Goal: Register for event/course

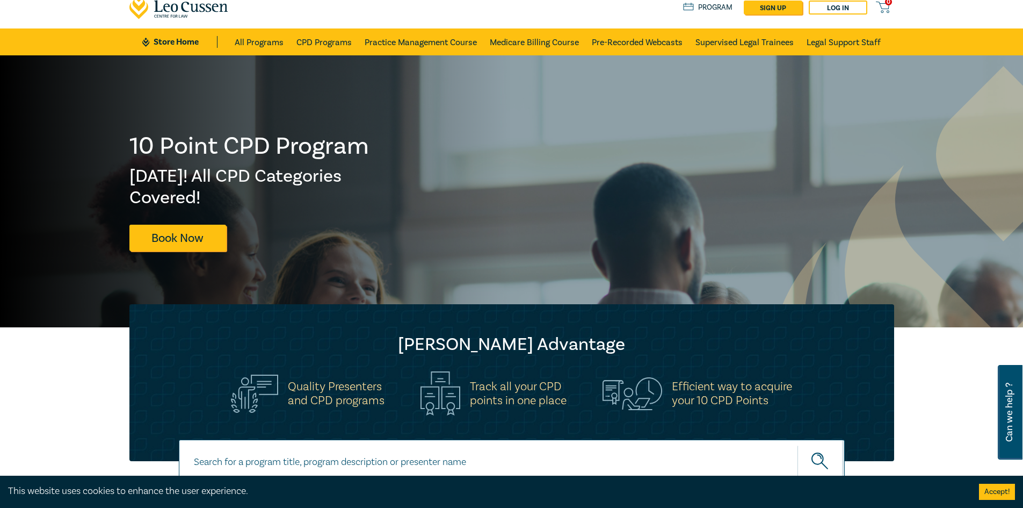
scroll to position [54, 0]
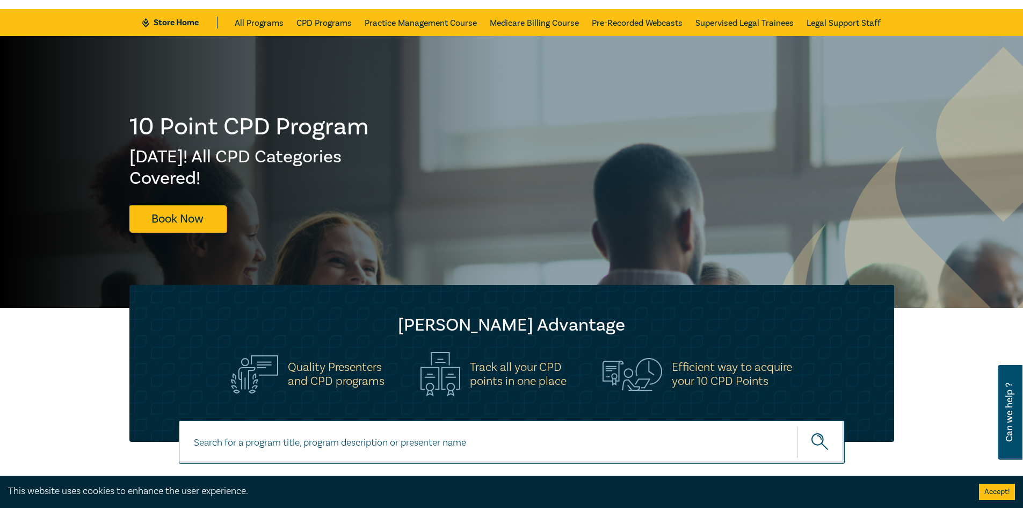
click at [724, 247] on div "10 Point CPD Program Fri 5 Dec! All CPD Categories Covered! Book Now" at bounding box center [511, 172] width 1023 height 272
click at [162, 221] on link "Book Now" at bounding box center [177, 218] width 97 height 26
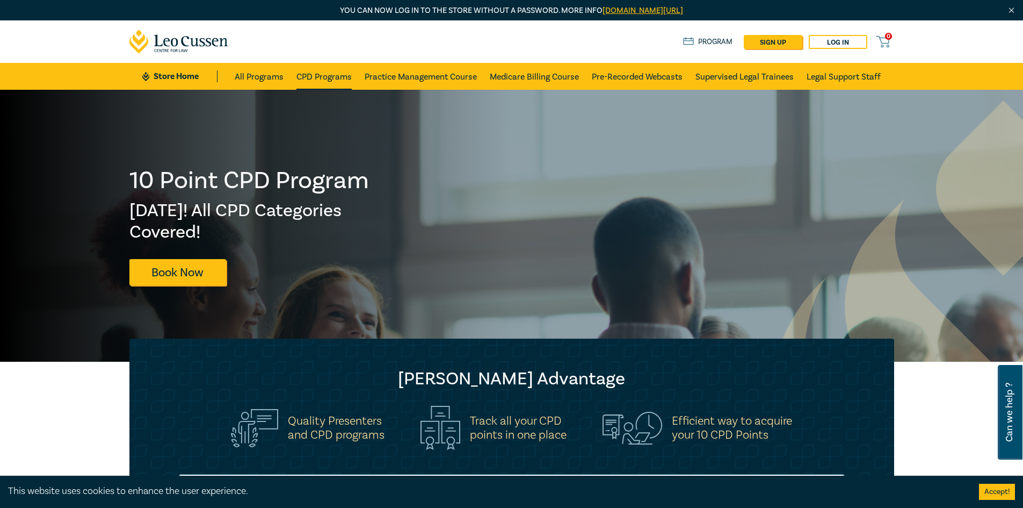
click at [325, 79] on link "CPD Programs" at bounding box center [323, 76] width 55 height 27
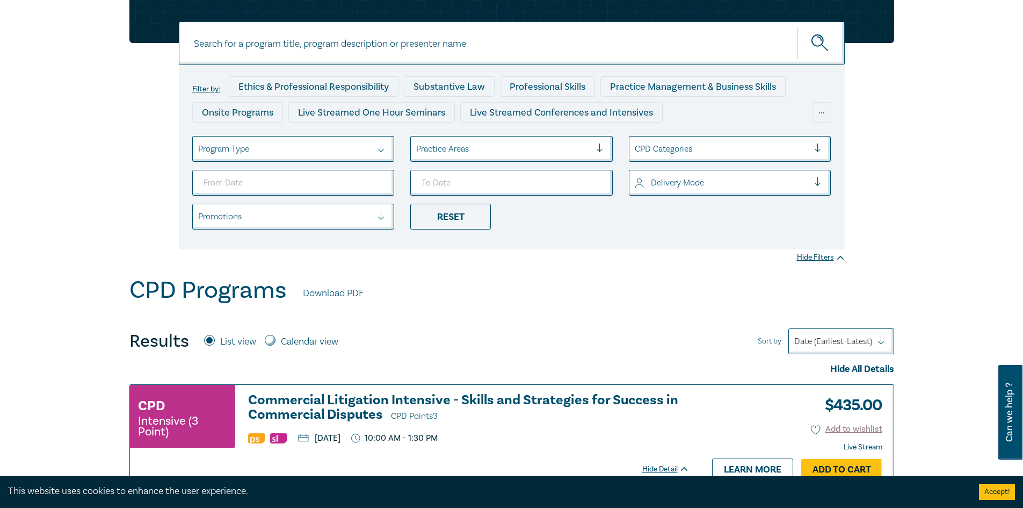
scroll to position [107, 0]
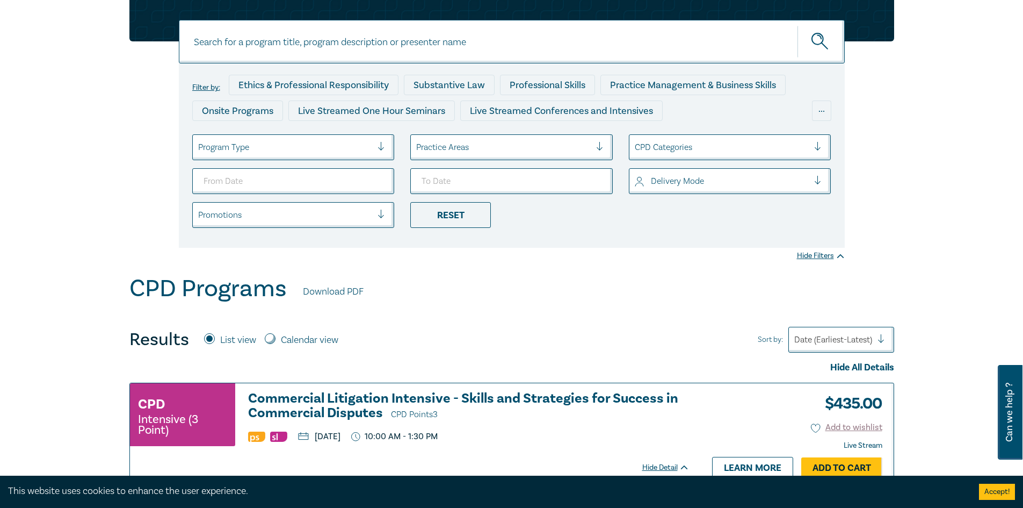
click at [274, 339] on input "Calendar view" at bounding box center [270, 338] width 11 height 11
radio input "true"
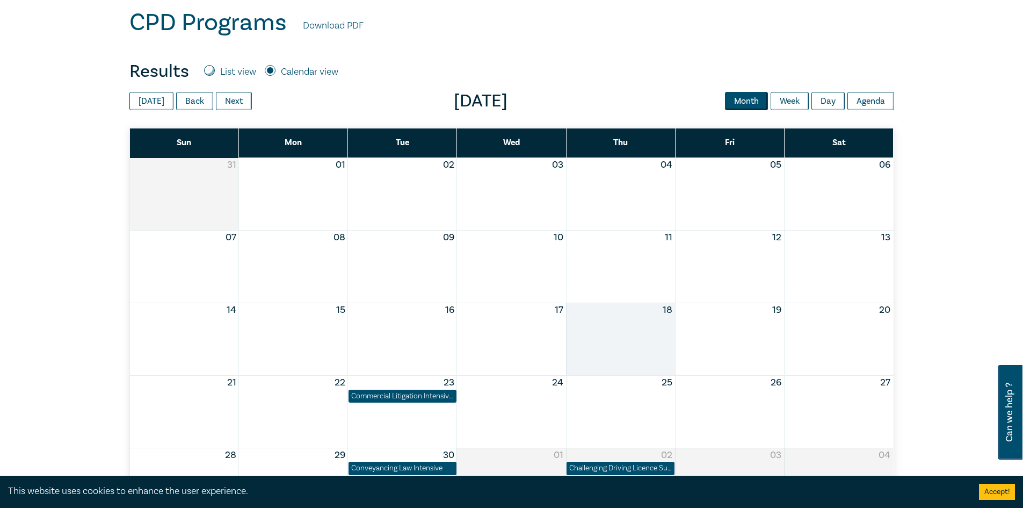
scroll to position [376, 0]
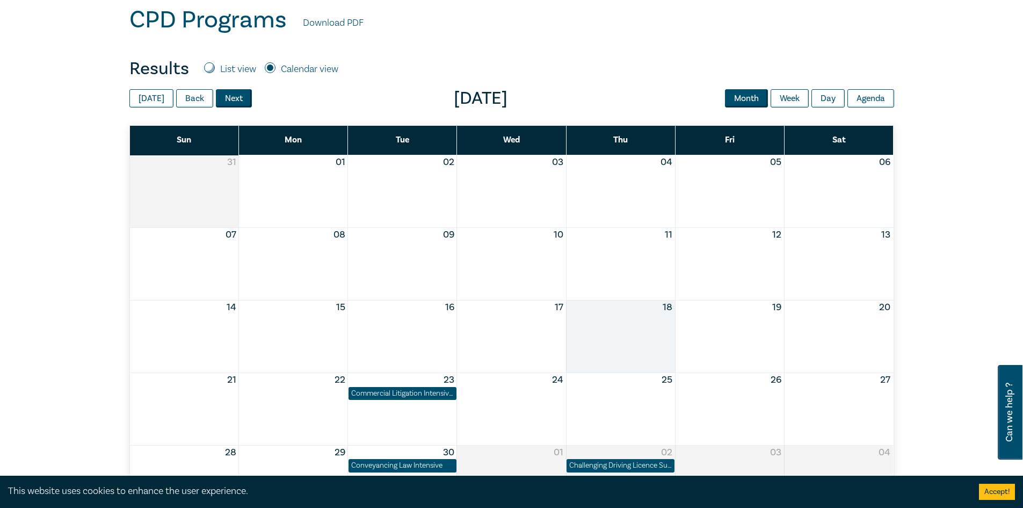
click at [240, 102] on button "Next" at bounding box center [234, 98] width 36 height 18
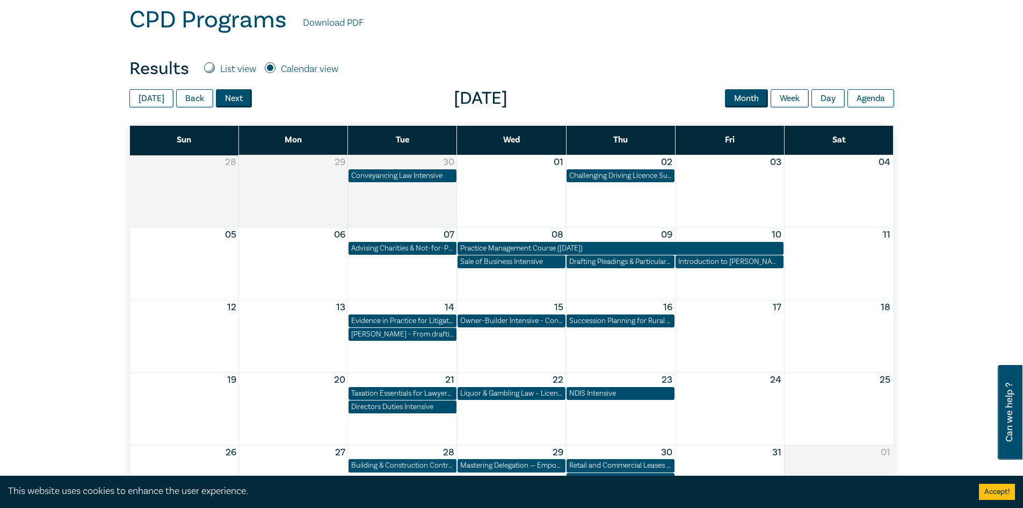
click at [240, 102] on button "Next" at bounding box center [234, 98] width 36 height 18
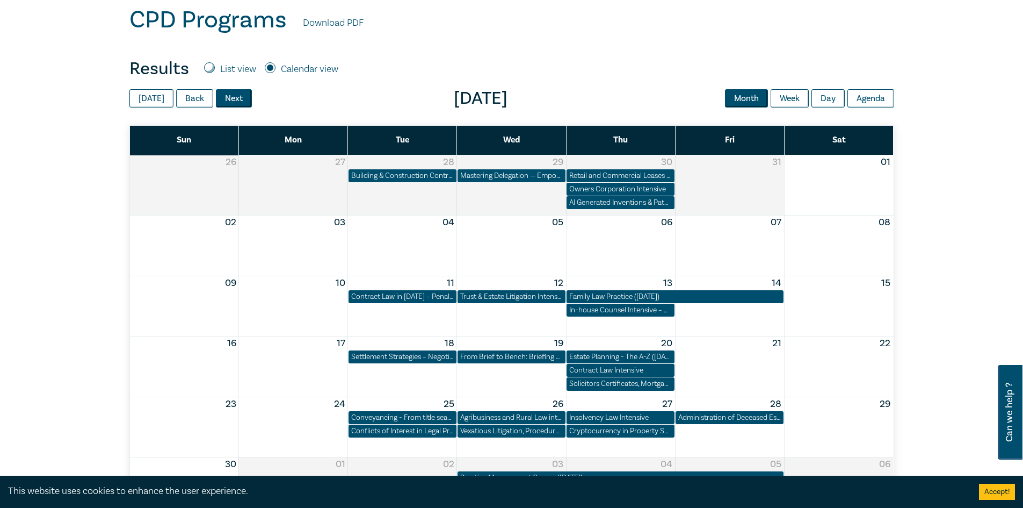
click at [240, 102] on button "Next" at bounding box center [234, 98] width 36 height 18
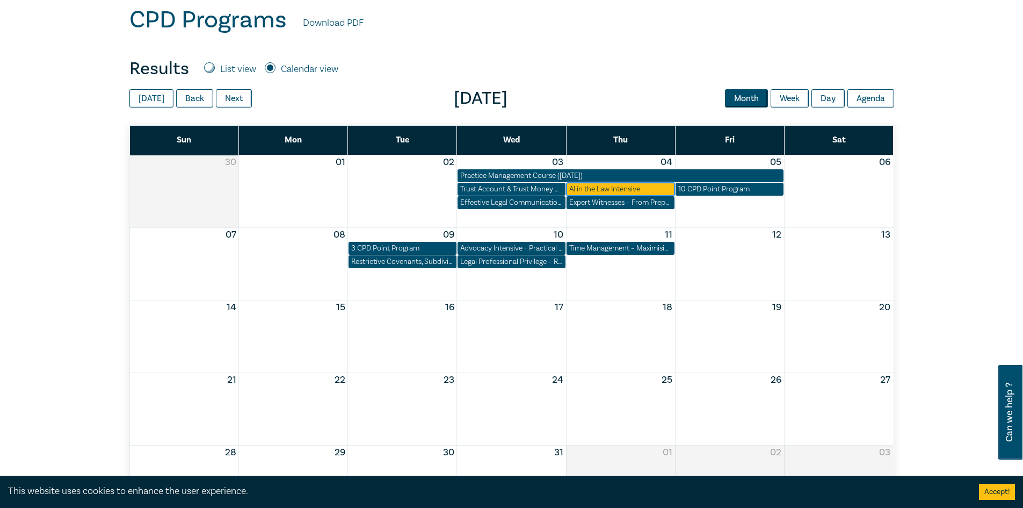
click at [643, 185] on div "AI in the Law Intensive" at bounding box center [620, 189] width 103 height 11
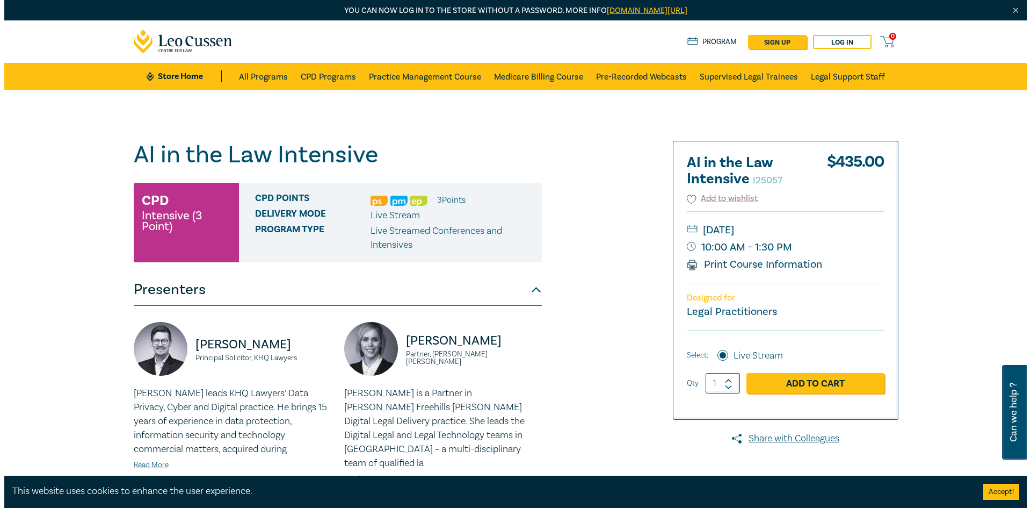
scroll to position [54, 0]
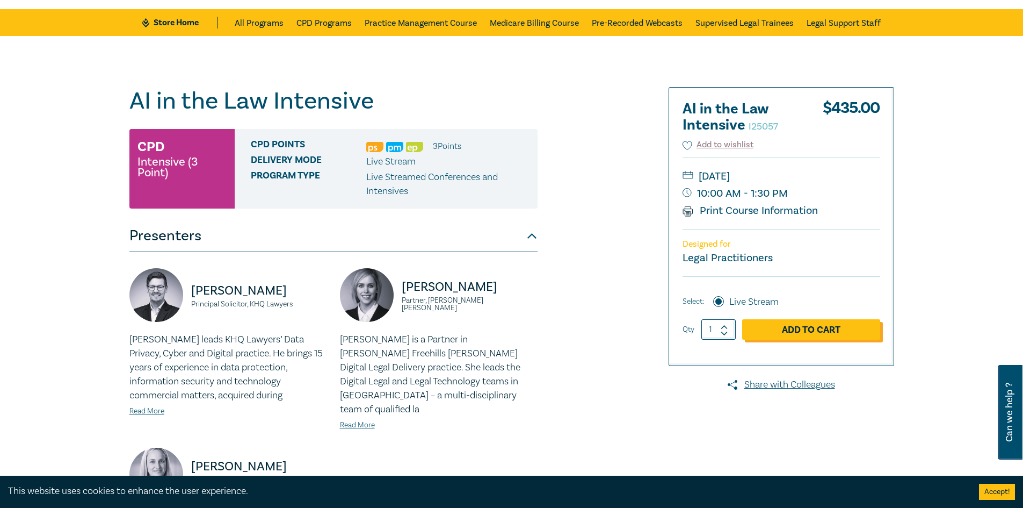
click at [778, 329] on link "Add to Cart" at bounding box center [811, 329] width 138 height 20
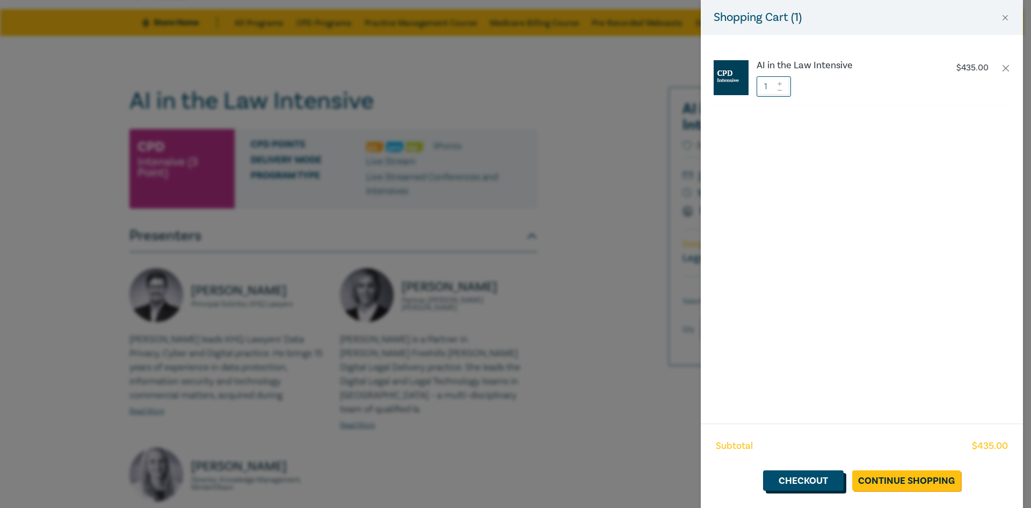
click at [804, 481] on link "Checkout" at bounding box center [803, 480] width 81 height 20
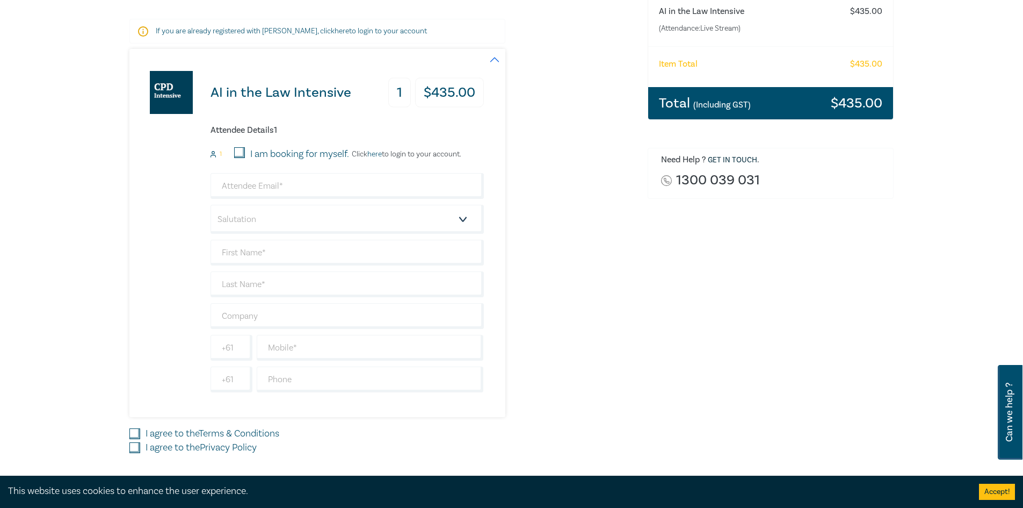
scroll to position [215, 0]
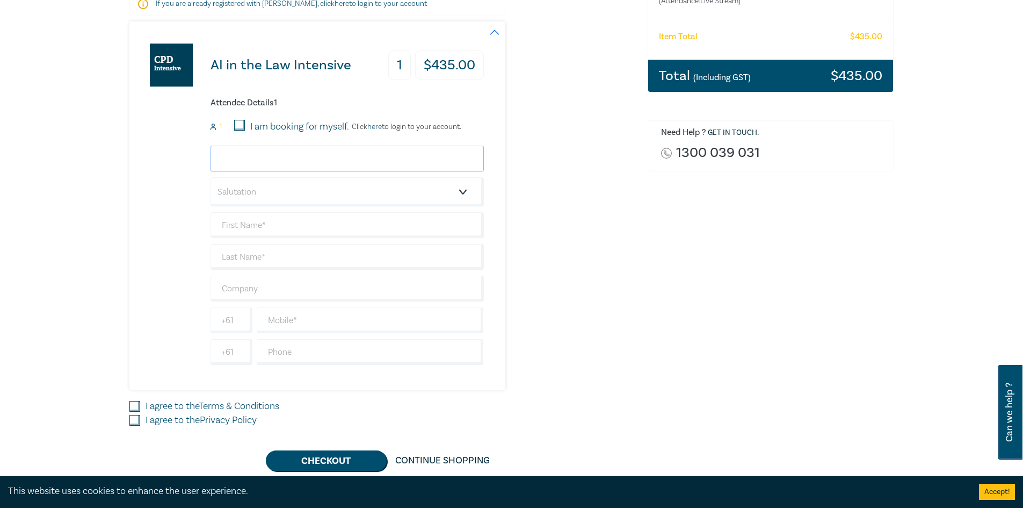
click at [277, 162] on input "email" at bounding box center [347, 159] width 273 height 26
type input "bkovacs@bflaw.au"
click at [445, 192] on select "Salutation Mr. Mrs. Ms. Miss Dr. Prof. Other" at bounding box center [347, 191] width 273 height 29
select select "Mrs."
click at [211, 177] on select "Salutation Mr. Mrs. Ms. Miss Dr. Prof. Other" at bounding box center [347, 191] width 273 height 29
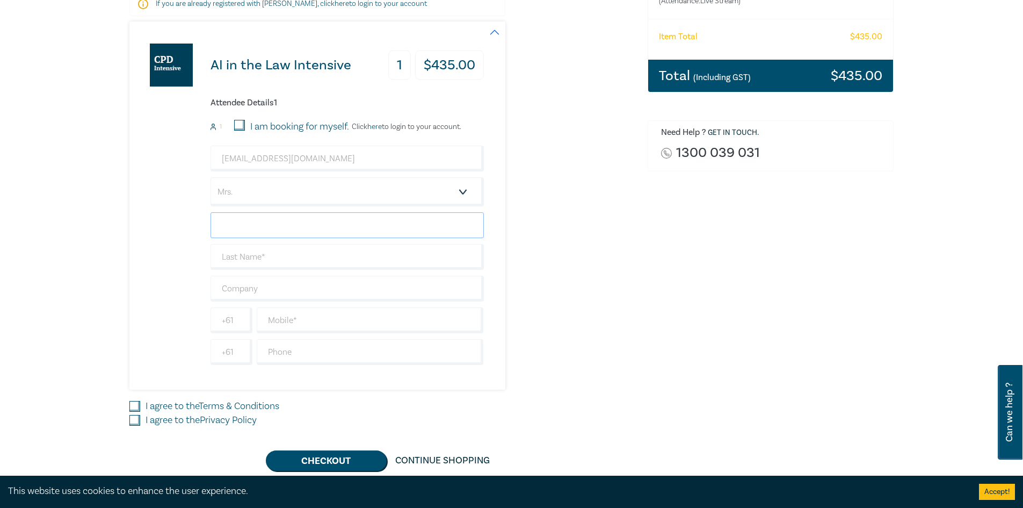
click at [339, 223] on input "text" at bounding box center [347, 225] width 273 height 26
type input "Breanne"
click at [316, 254] on input "text" at bounding box center [347, 257] width 273 height 26
type input "Kovacs"
click at [302, 282] on input "text" at bounding box center [347, 289] width 273 height 26
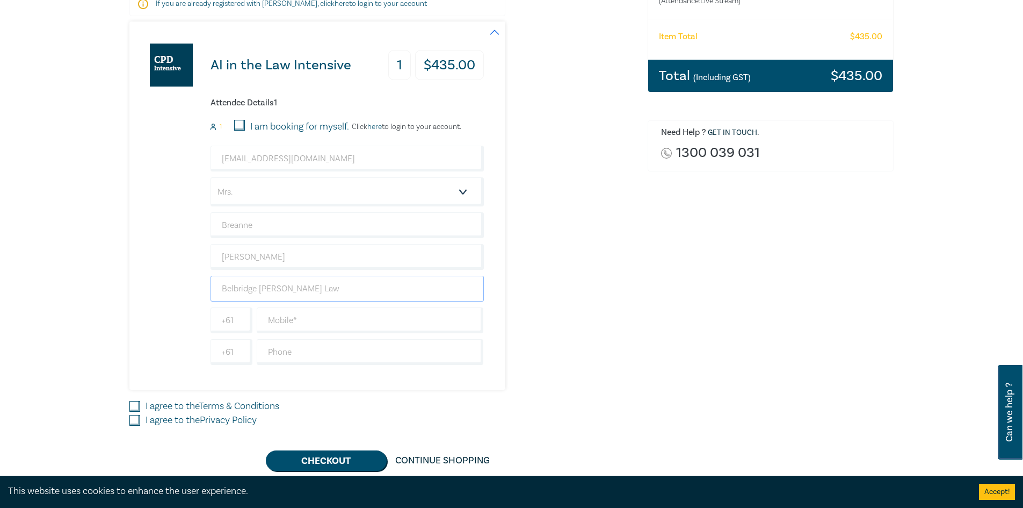
type input "Belbridge [PERSON_NAME] Law"
click at [569, 267] on div "AI in the Law Intensive 1 $ 435.00 Attendee Details 1 1 I am booking for myself…" at bounding box center [381, 205] width 505 height 368
click at [288, 357] on input "text" at bounding box center [370, 352] width 227 height 26
type input "02 6021 2222"
click at [342, 319] on input "text" at bounding box center [370, 320] width 227 height 26
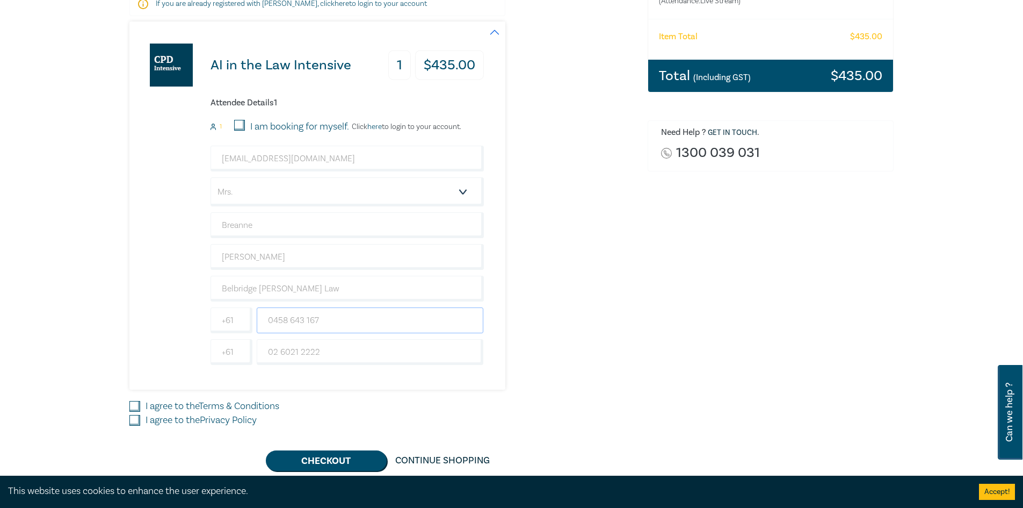
type input "0458 643 167"
click at [597, 278] on div "AI in the Law Intensive 1 $ 435.00 Attendee Details 1 1 I am booking for myself…" at bounding box center [381, 205] width 505 height 368
click at [142, 409] on div "I agree to the Terms & Conditions" at bounding box center [381, 406] width 505 height 14
click at [136, 404] on input "I agree to the Terms & Conditions" at bounding box center [134, 406] width 11 height 11
checkbox input "true"
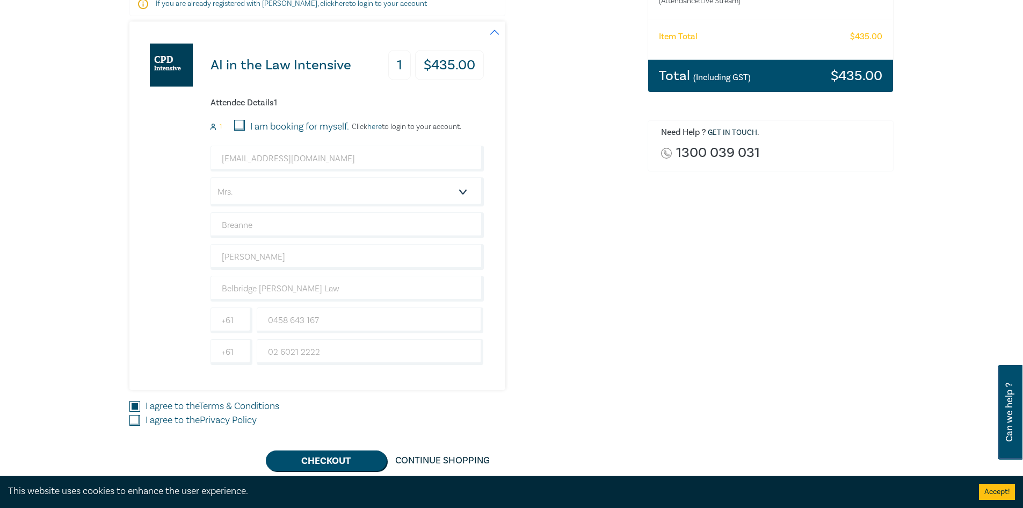
click at [132, 424] on input "I agree to the Privacy Policy" at bounding box center [134, 420] width 11 height 11
checkbox input "true"
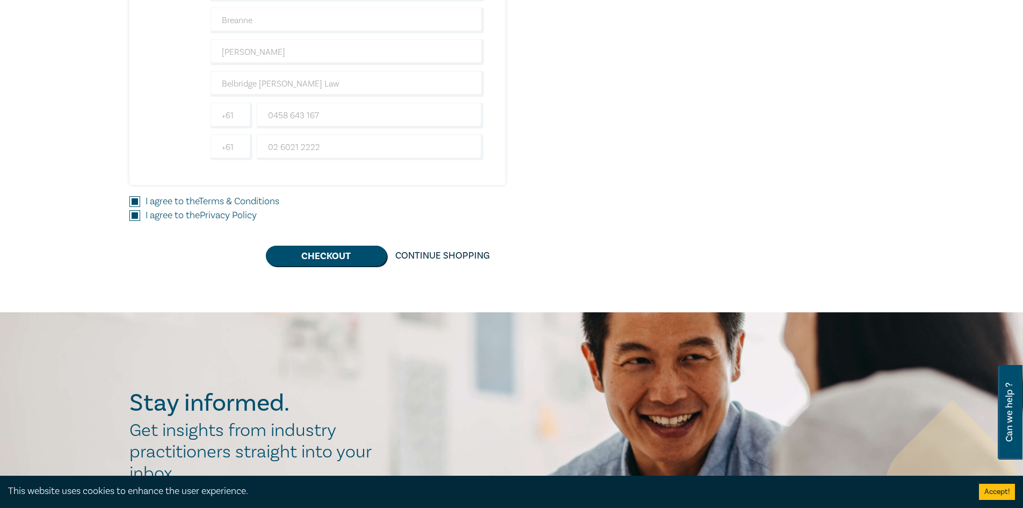
scroll to position [430, 0]
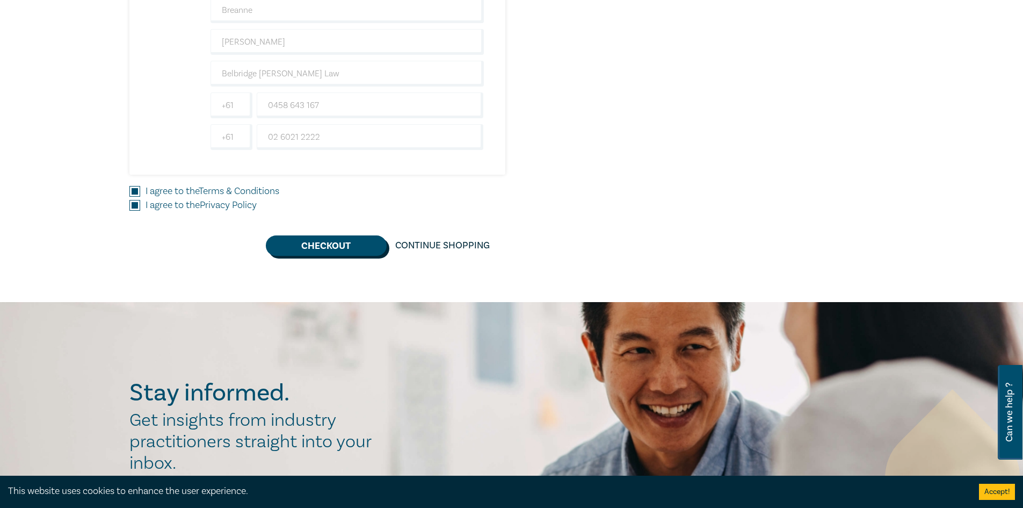
click at [345, 252] on button "Checkout" at bounding box center [326, 245] width 121 height 20
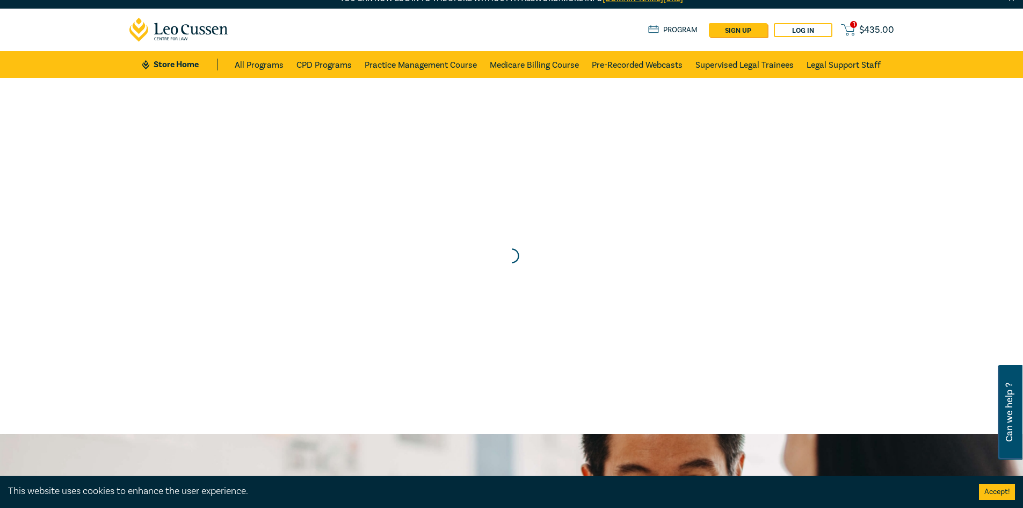
scroll to position [0, 0]
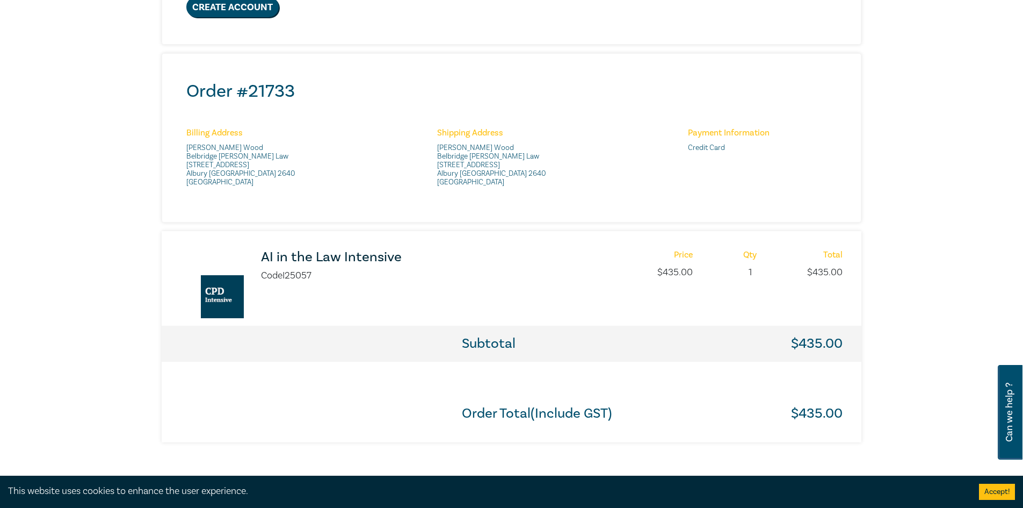
scroll to position [430, 0]
